Goal: Register for event/course

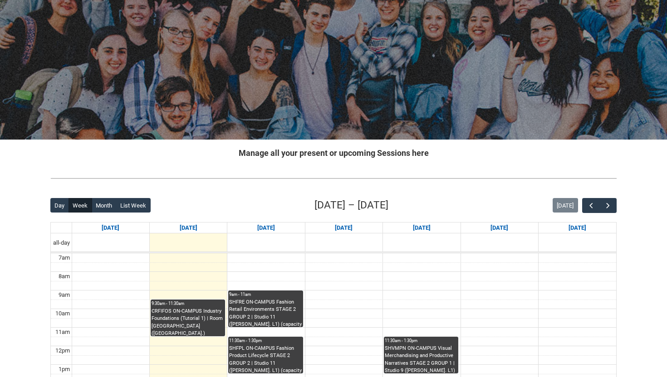
scroll to position [46, 0]
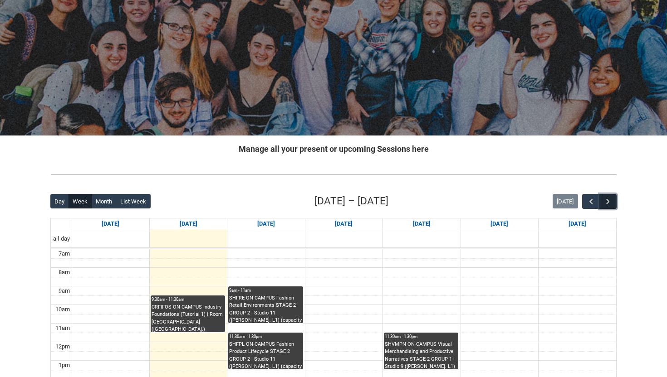
click at [606, 199] on span "button" at bounding box center [607, 201] width 9 height 9
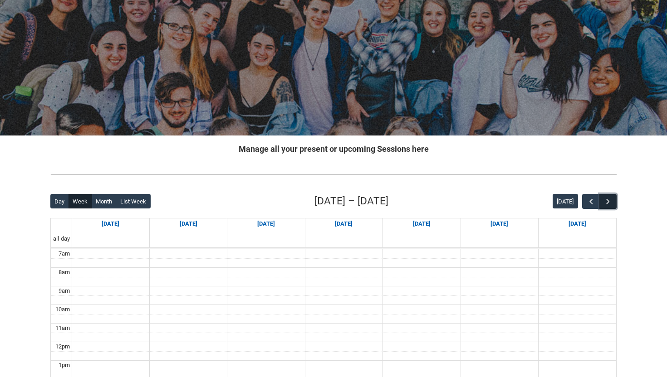
click at [606, 199] on span "button" at bounding box center [607, 201] width 9 height 9
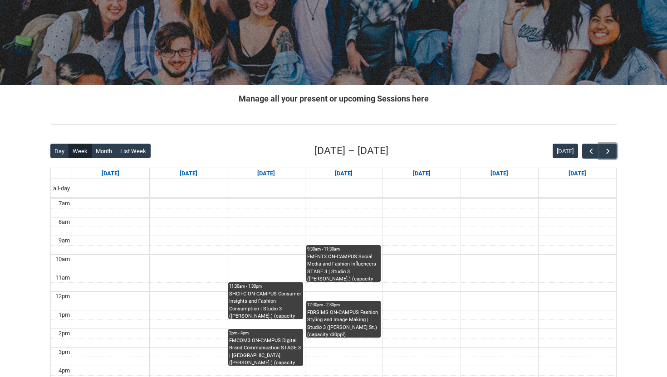
scroll to position [97, 0]
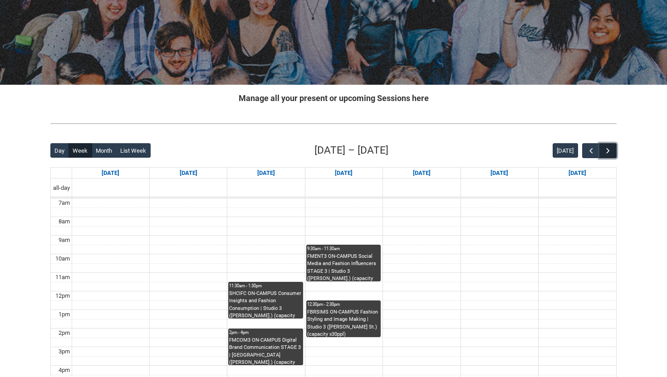
click at [610, 148] on span "button" at bounding box center [607, 151] width 9 height 9
click at [606, 151] on span "button" at bounding box center [607, 151] width 9 height 9
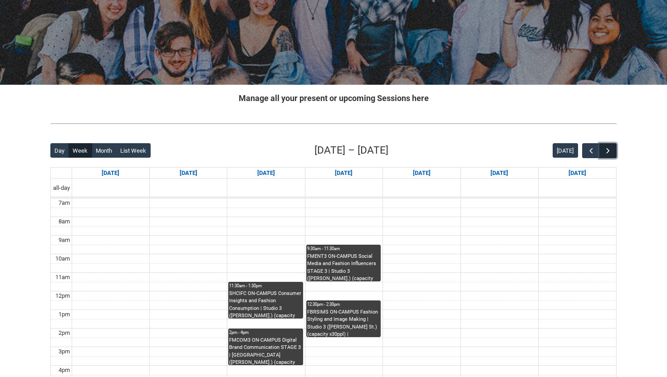
click at [606, 151] on span "button" at bounding box center [607, 151] width 9 height 9
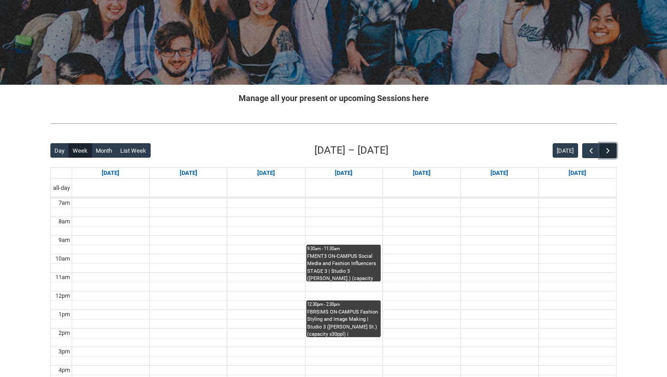
click at [606, 151] on span "button" at bounding box center [607, 151] width 9 height 9
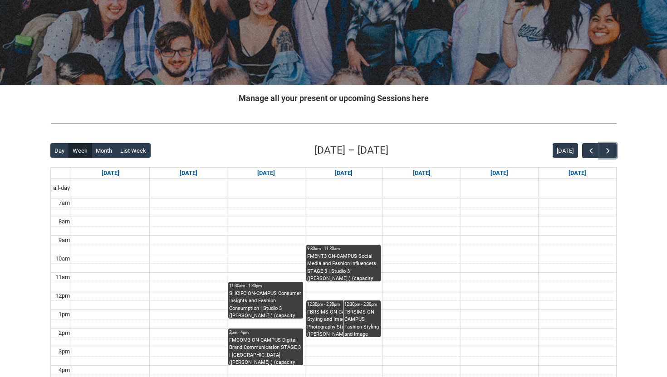
click at [324, 328] on div "FBRSIMS ON-CAMPUS Fashion Styling and Image Making | Photography Studio ([PERSO…" at bounding box center [343, 323] width 73 height 29
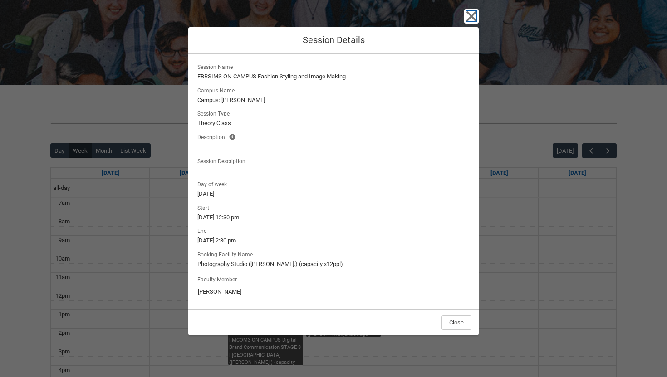
click at [466, 20] on icon "button" at bounding box center [471, 16] width 10 height 10
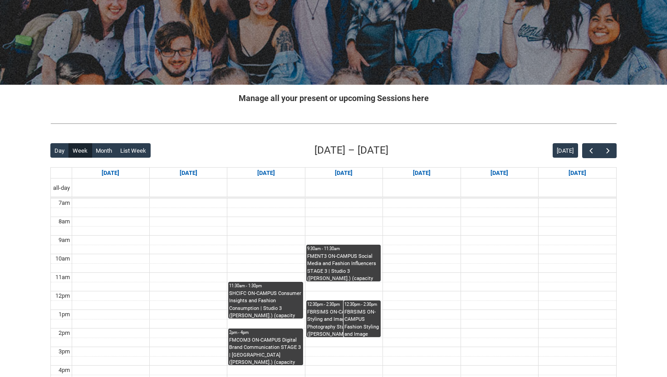
click at [359, 316] on div "FBRSIMS ON-CAMPUS Fashion Styling and Image Making | Studio 3 ([PERSON_NAME] St…" at bounding box center [361, 323] width 35 height 29
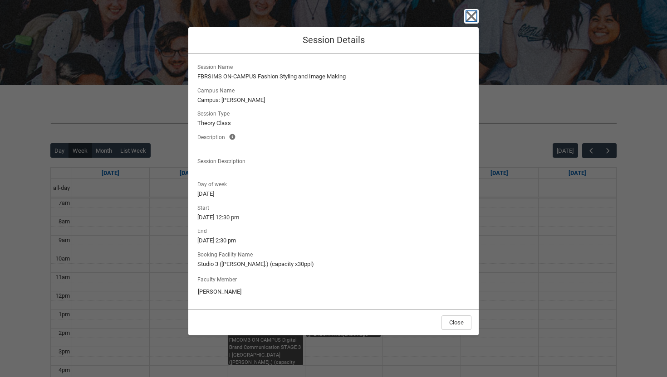
click at [466, 15] on icon "button" at bounding box center [471, 16] width 15 height 15
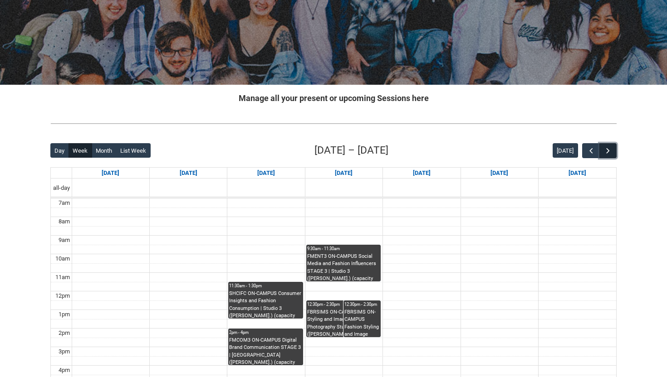
click at [605, 146] on button "button" at bounding box center [607, 150] width 17 height 15
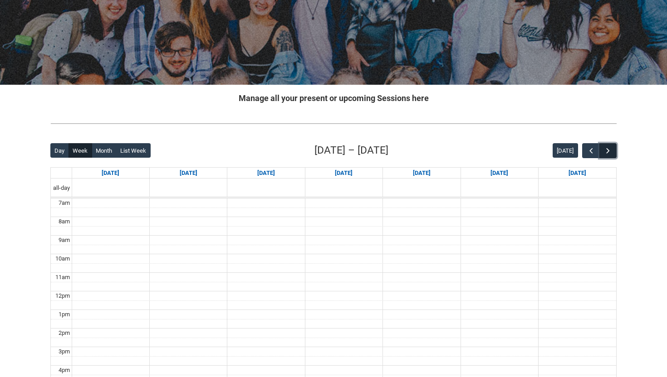
click at [602, 152] on button "button" at bounding box center [607, 150] width 17 height 15
click at [588, 152] on span "button" at bounding box center [590, 151] width 9 height 9
click at [605, 153] on span "button" at bounding box center [607, 151] width 9 height 9
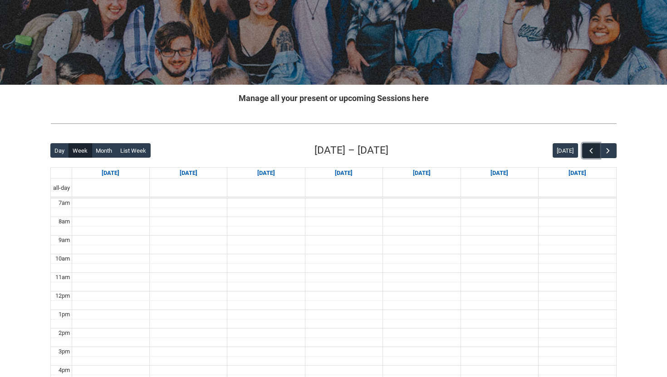
click at [591, 152] on span "button" at bounding box center [590, 151] width 9 height 9
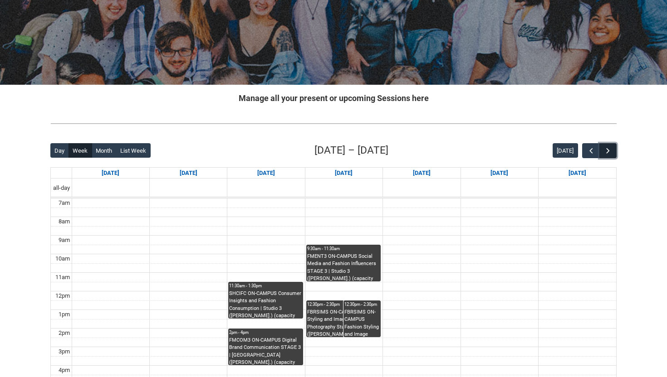
click at [611, 153] on span "button" at bounding box center [607, 151] width 9 height 9
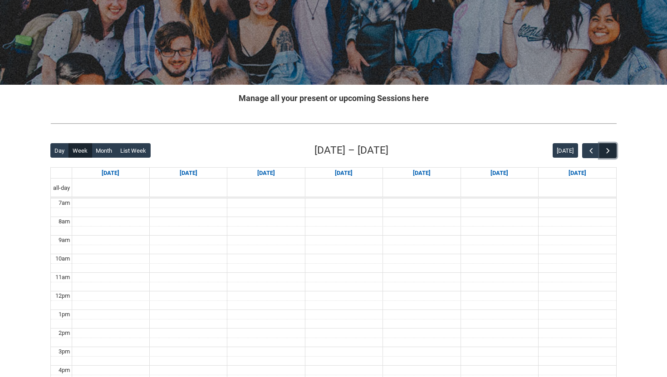
click at [611, 153] on span "button" at bounding box center [607, 151] width 9 height 9
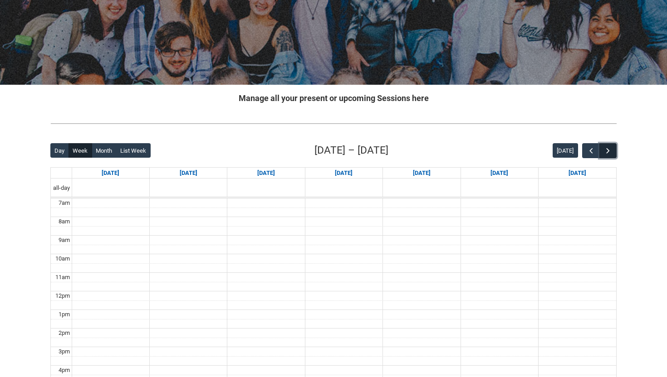
click at [611, 153] on span "button" at bounding box center [607, 151] width 9 height 9
